Goal: Find specific page/section: Find specific page/section

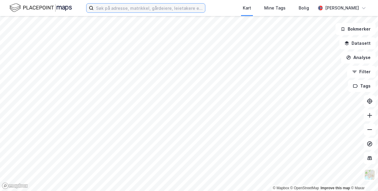
click at [134, 8] on input at bounding box center [149, 8] width 111 height 9
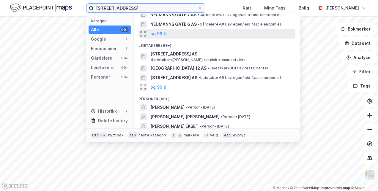
scroll to position [111, 0]
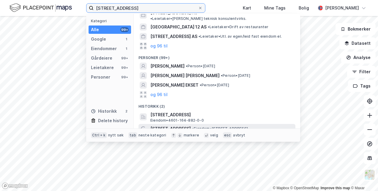
type input "[STREET_ADDRESS]"
click at [175, 125] on span "[STREET_ADDRESS]" at bounding box center [170, 128] width 40 height 7
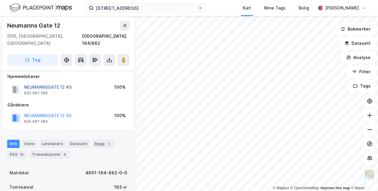
scroll to position [5, 0]
click at [0, 0] on button "NEUMANNSGATE 12 AS" at bounding box center [0, 0] width 0 height 0
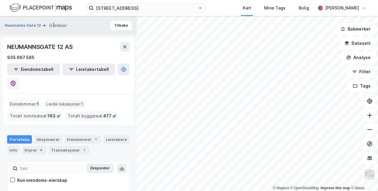
scroll to position [15, 0]
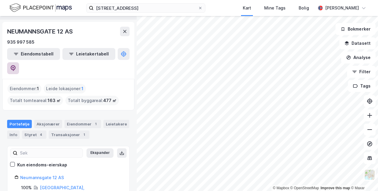
click at [16, 65] on icon at bounding box center [13, 68] width 5 height 6
